Goal: Find specific page/section: Find specific page/section

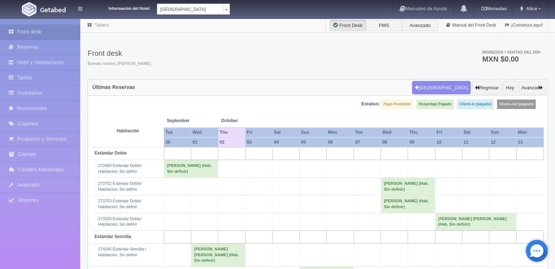
click at [205, 15] on div "Información del Hotel Hotel Plaza Campeche Hotel Plaza Campeche Hotel Plaza Col…" at bounding box center [277, 9] width 555 height 18
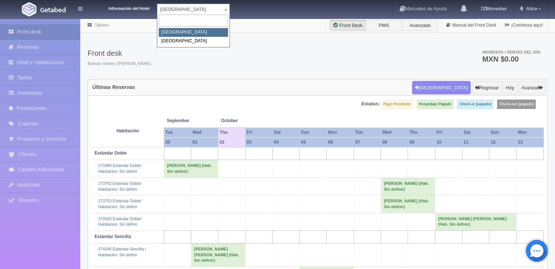
click at [205, 18] on body "Información del Hotel Hotel Plaza Campeche Hotel Plaza Campeche Hotel Plaza Col…" at bounding box center [277, 221] width 555 height 406
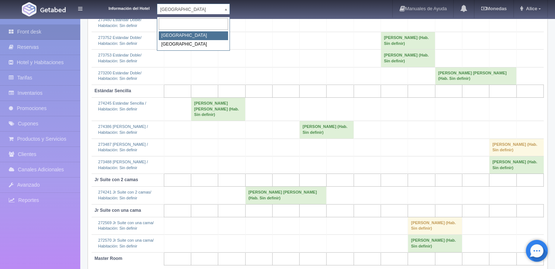
scroll to position [156, 0]
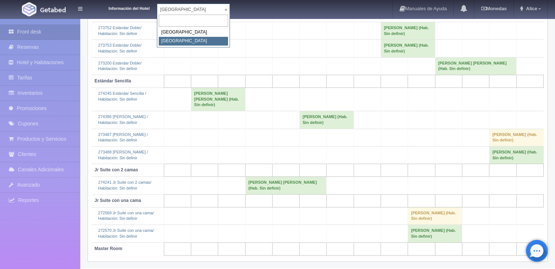
select select "375"
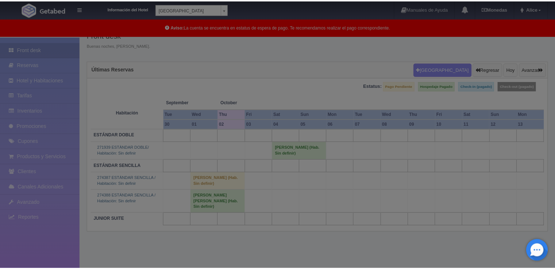
scroll to position [36, 0]
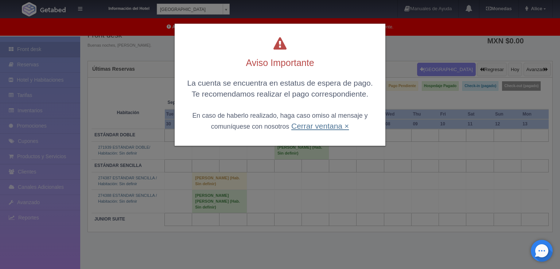
click at [291, 127] on link "Cerrar ventana ×" at bounding box center [320, 126] width 58 height 8
